Goal: Task Accomplishment & Management: Use online tool/utility

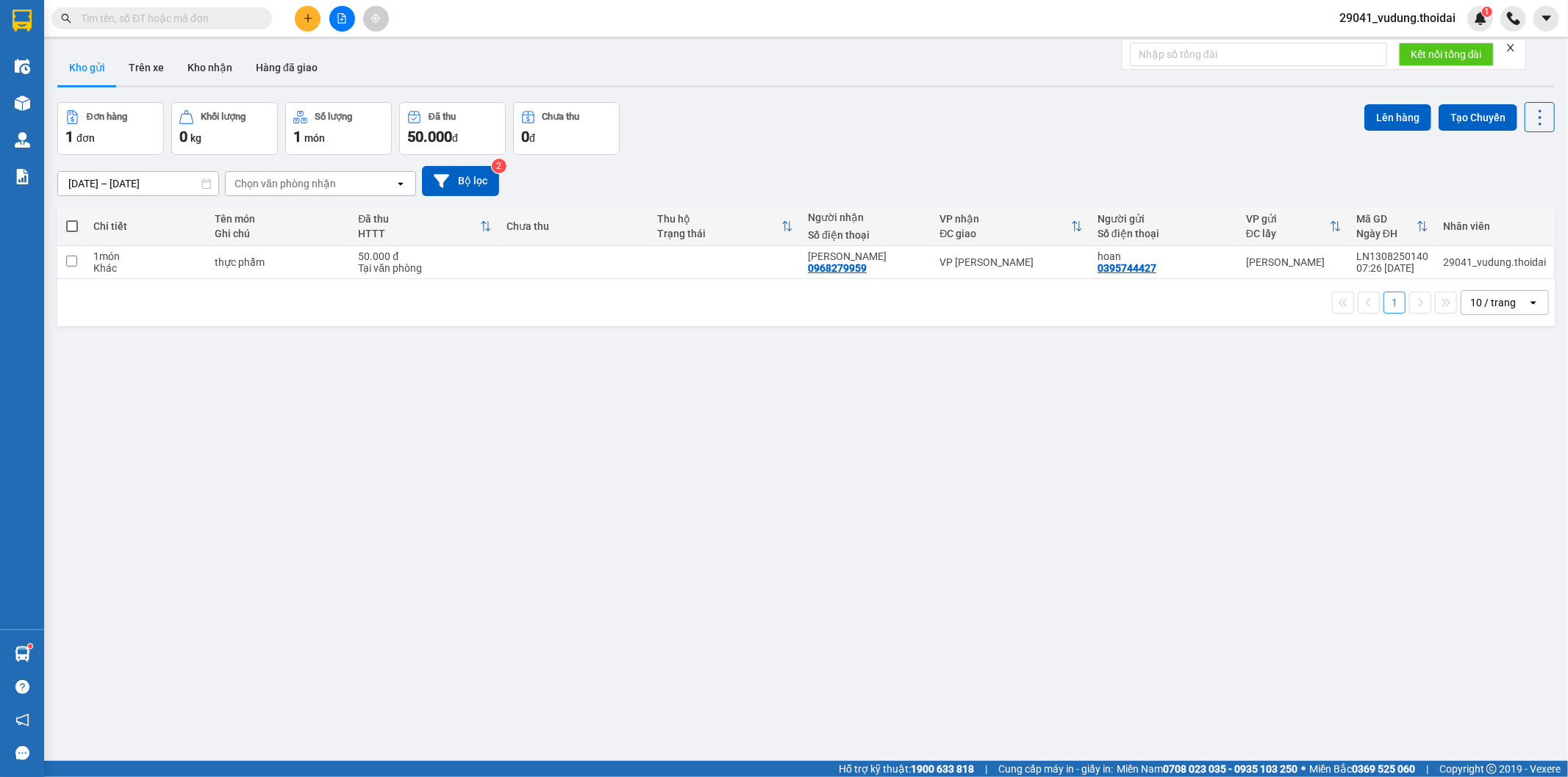
scroll to position [67, 0]
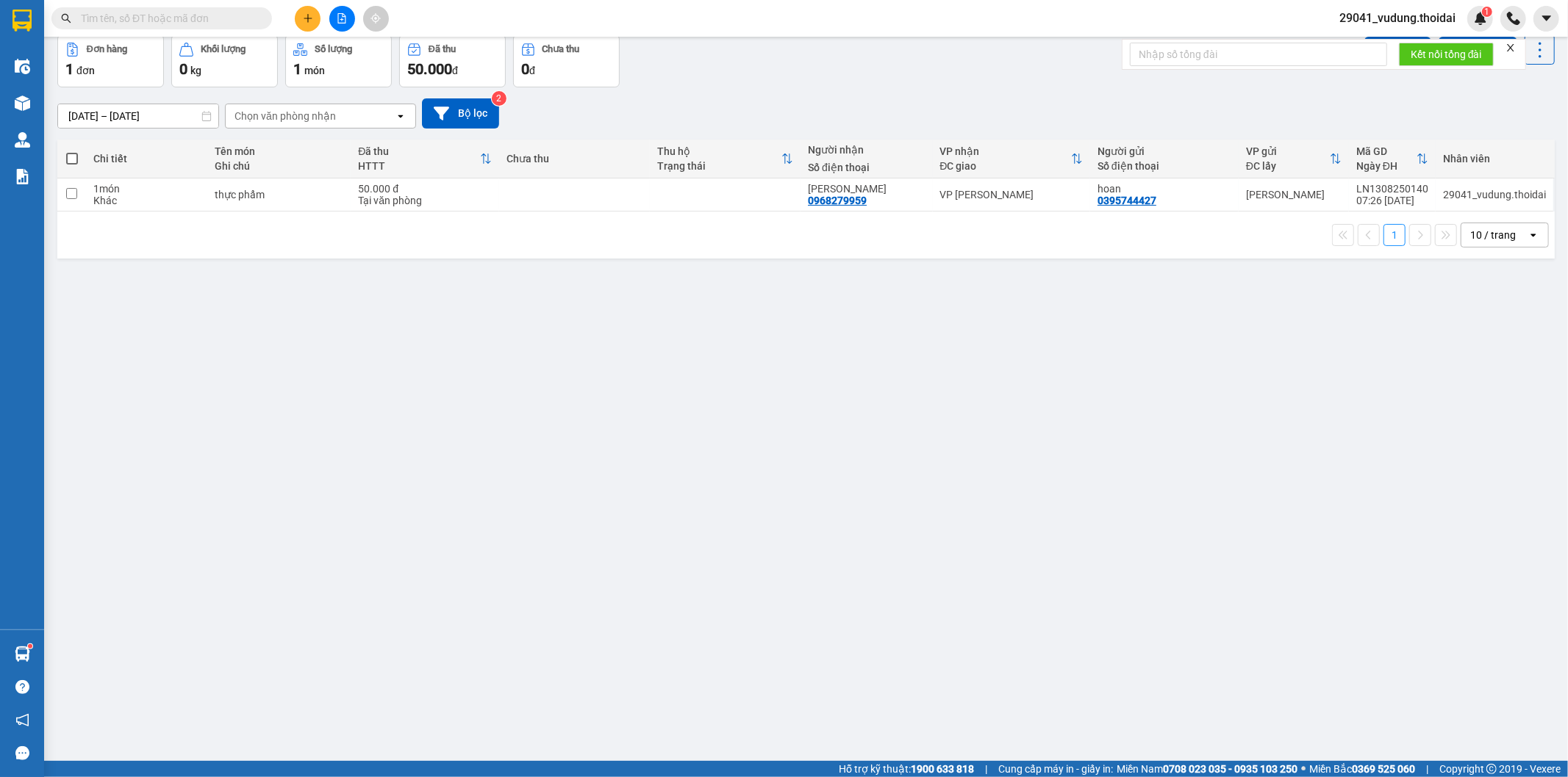
click at [413, 349] on div "ver 1.8.138 Kho gửi Trên xe Kho nhận Hàng đã giao Đơn hàng 1 đơn Khối lượng 0 k…" at bounding box center [806, 365] width 1509 height 777
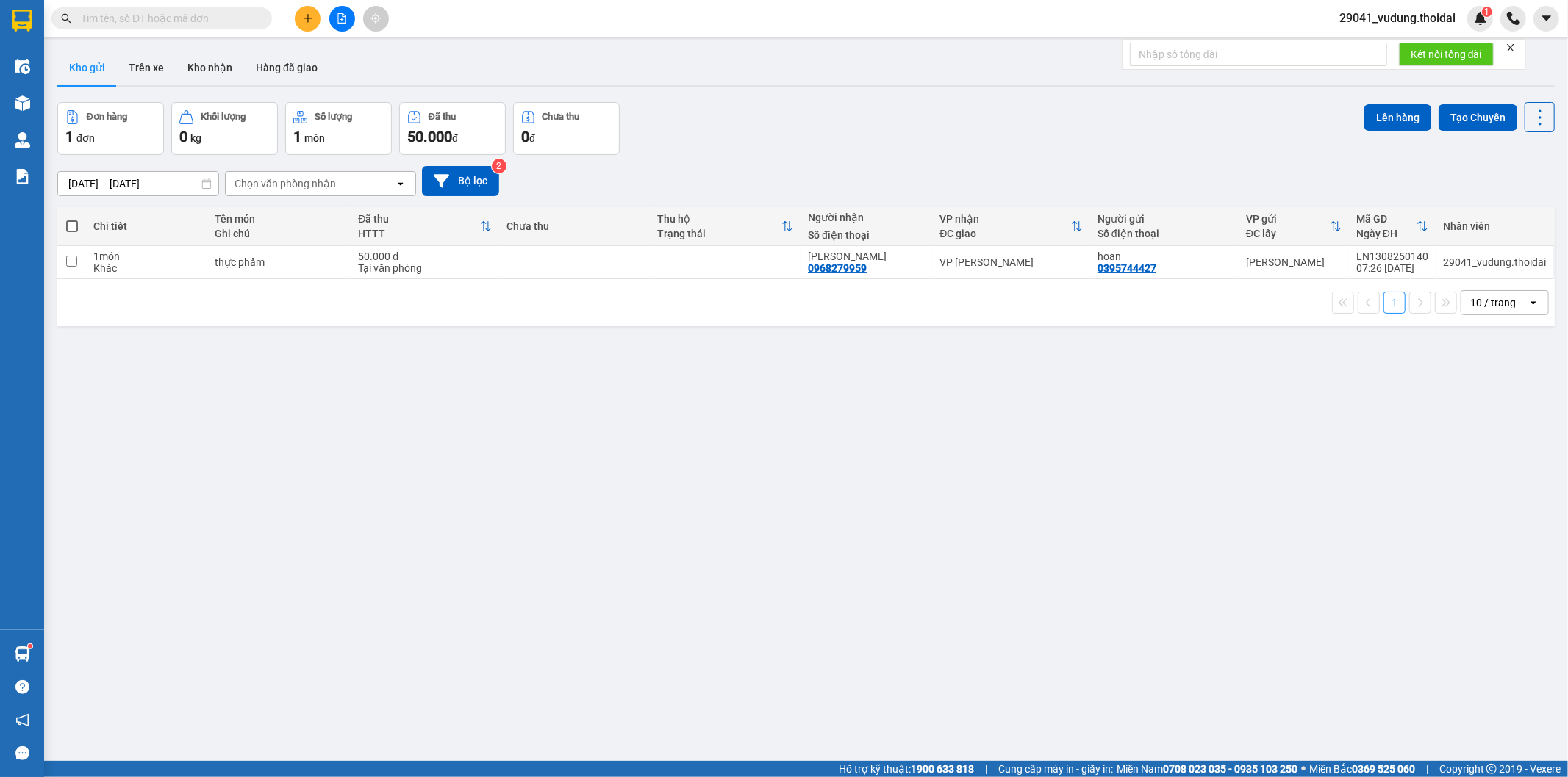
click at [78, 70] on button "Kho gửi" at bounding box center [87, 68] width 60 height 36
drag, startPoint x: 162, startPoint y: 74, endPoint x: 132, endPoint y: 80, distance: 30.6
click at [159, 75] on button "Trên xe" at bounding box center [146, 68] width 59 height 36
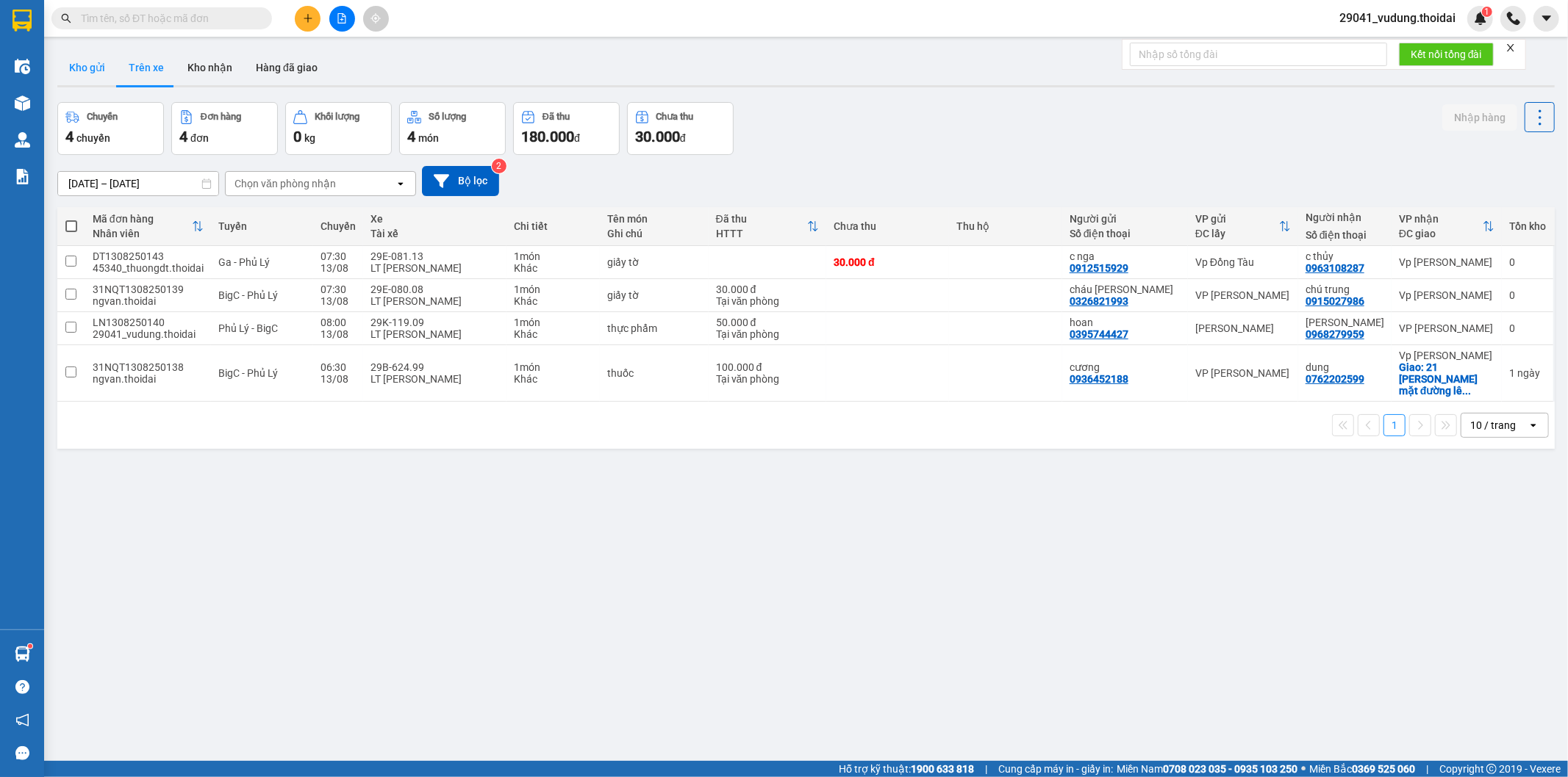
click at [87, 71] on button "Kho gửi" at bounding box center [87, 68] width 60 height 36
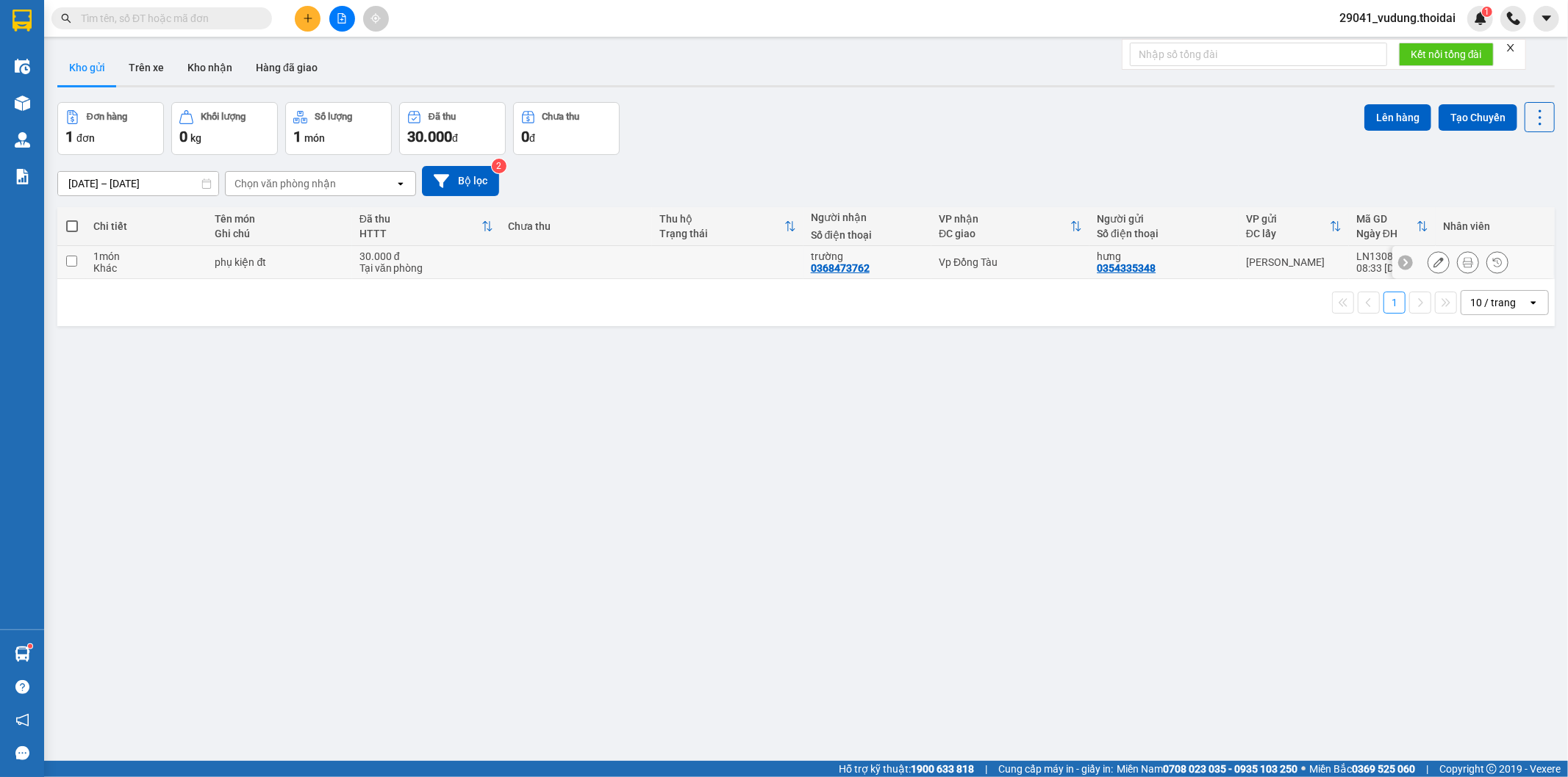
click at [1457, 268] on button at bounding box center [1467, 262] width 21 height 26
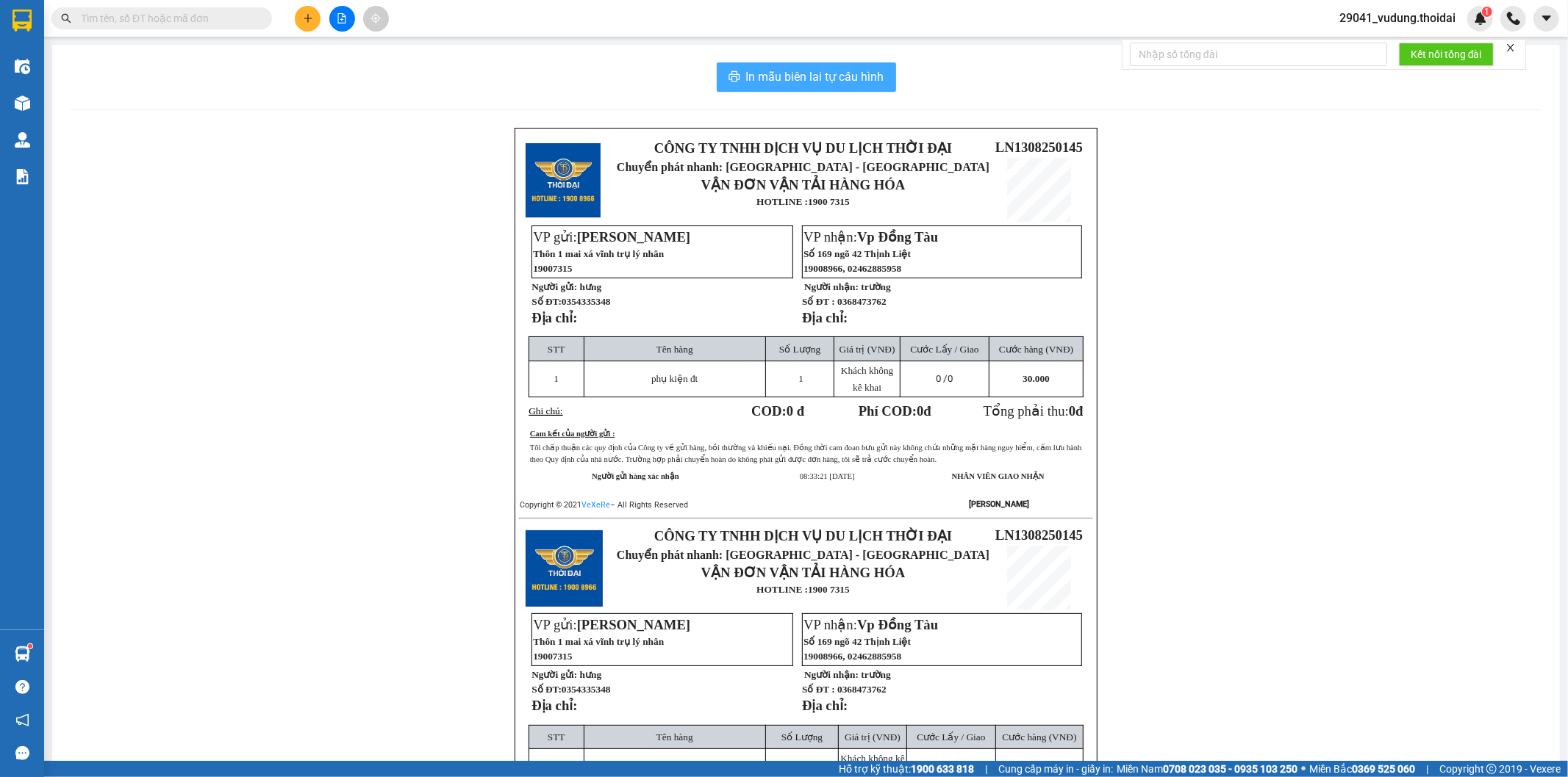
click at [787, 86] on button "In mẫu biên lai tự cấu hình" at bounding box center [806, 77] width 179 height 29
